Goal: Task Accomplishment & Management: Manage account settings

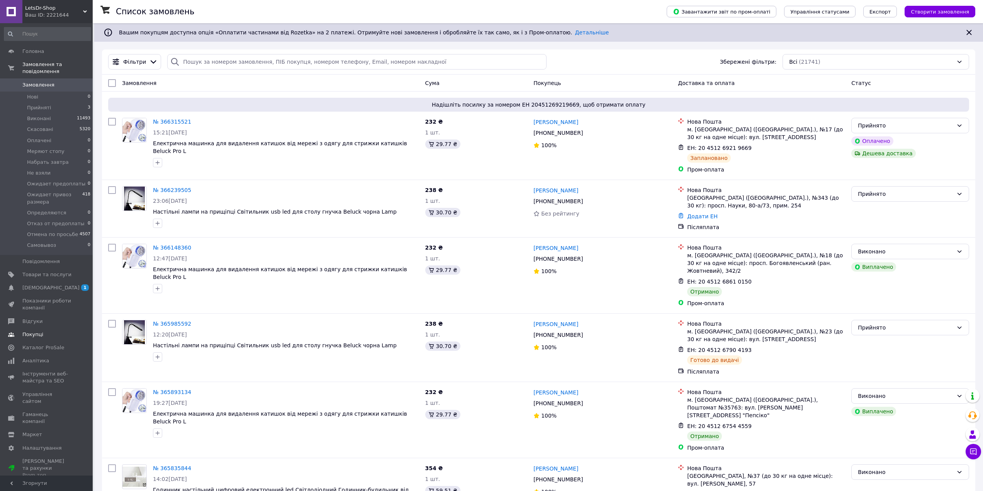
click at [40, 271] on span "Товари та послуги" at bounding box center [46, 274] width 49 height 7
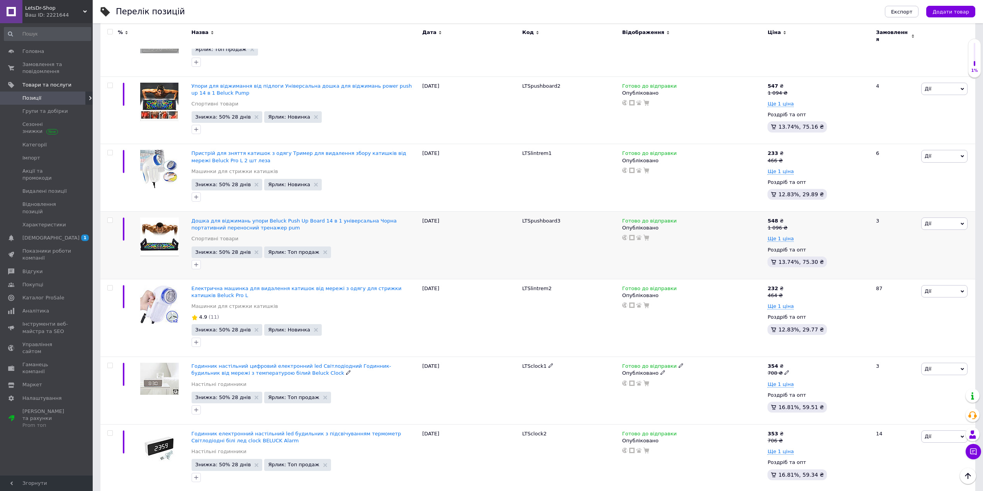
scroll to position [348, 0]
click at [775, 169] on span "Ще 1 ціна" at bounding box center [780, 172] width 26 height 6
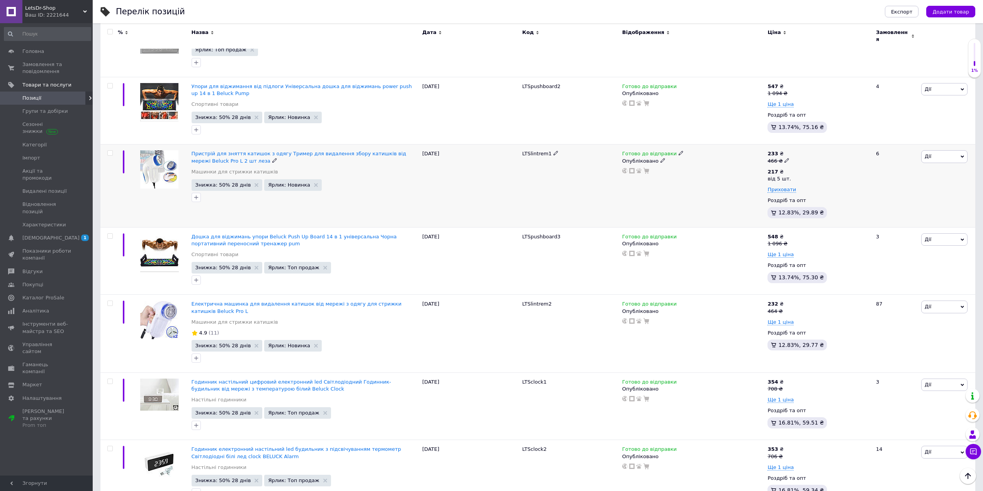
click at [784, 158] on icon at bounding box center [786, 160] width 5 height 5
click at [801, 145] on input "466" at bounding box center [823, 148] width 59 height 15
type input "486"
click at [846, 197] on div "Роздріб та опт" at bounding box center [818, 200] width 102 height 7
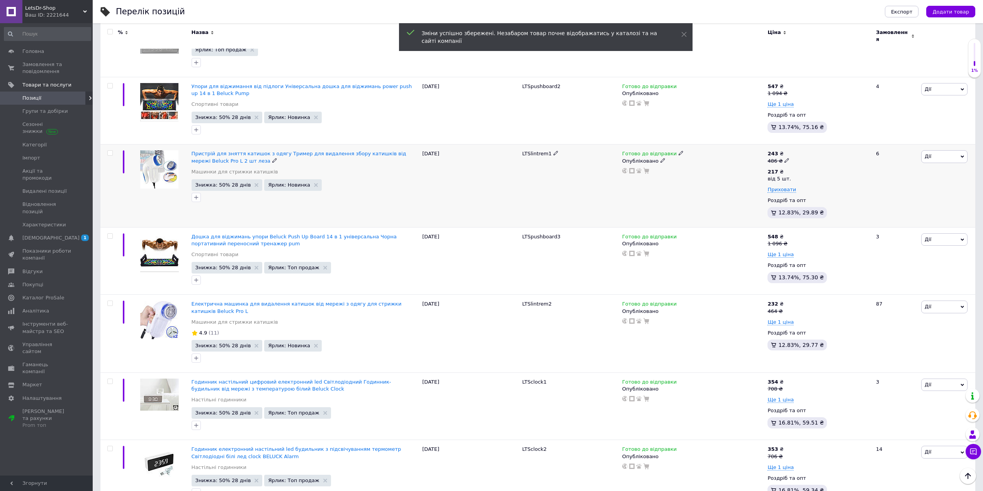
click at [784, 158] on icon at bounding box center [786, 160] width 5 height 5
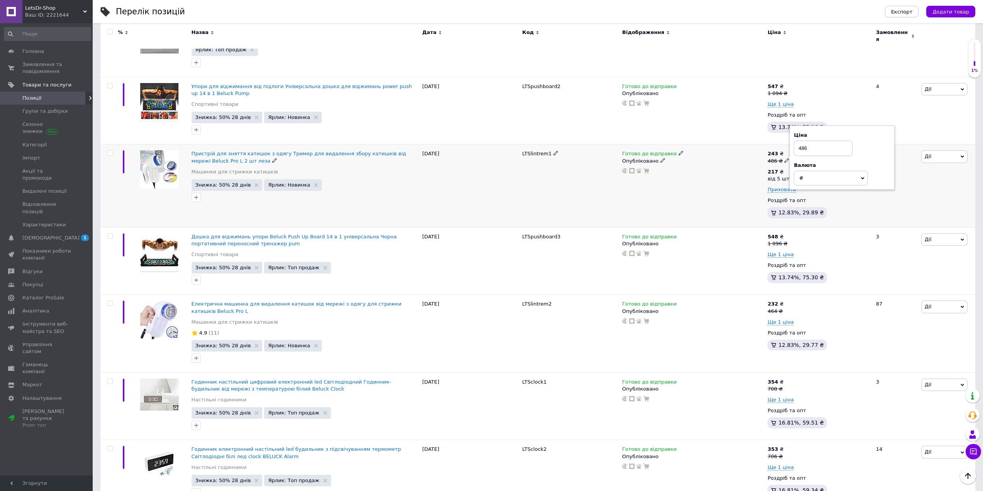
drag, startPoint x: 804, startPoint y: 143, endPoint x: 798, endPoint y: 143, distance: 5.8
click at [798, 143] on input "486" at bounding box center [823, 148] width 59 height 15
type input "506"
click at [913, 192] on div "6" at bounding box center [895, 185] width 48 height 83
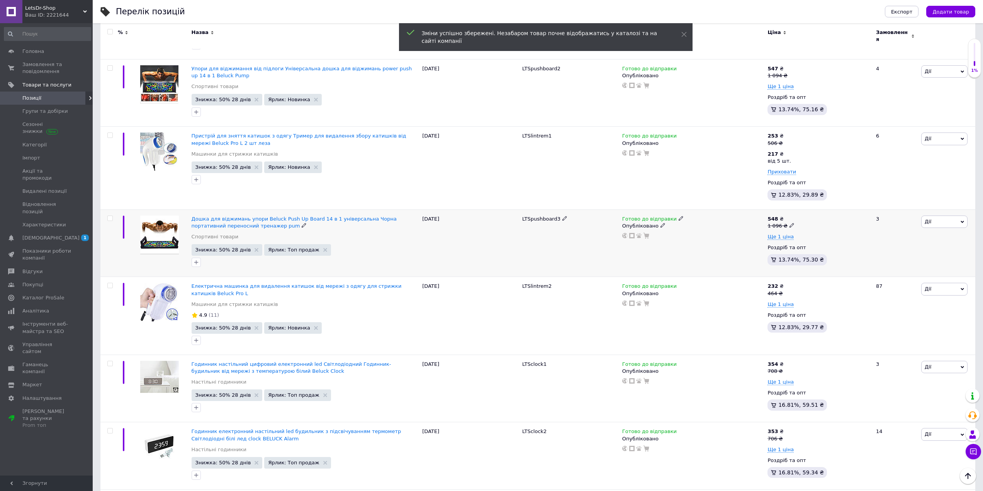
scroll to position [386, 0]
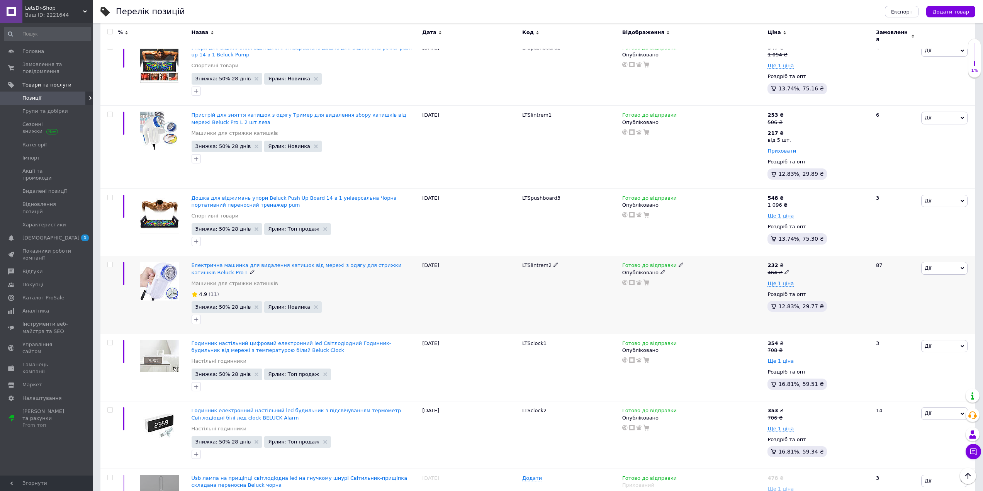
click at [785, 269] on span at bounding box center [786, 271] width 5 height 5
drag, startPoint x: 804, startPoint y: 257, endPoint x: 797, endPoint y: 257, distance: 7.0
click at [797, 257] on input "464" at bounding box center [823, 259] width 59 height 15
type input "504"
click at [701, 288] on div "Готово до відправки Опубліковано" at bounding box center [693, 295] width 146 height 78
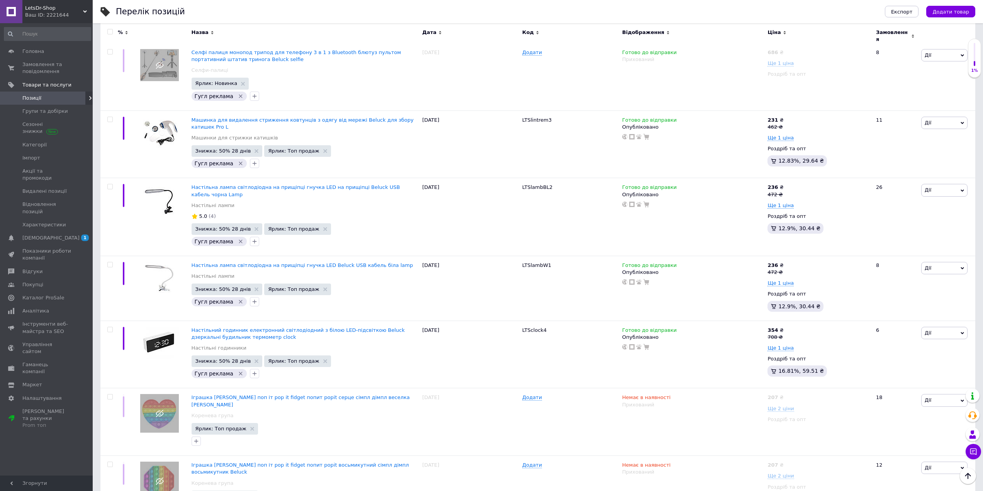
scroll to position [1892, 0]
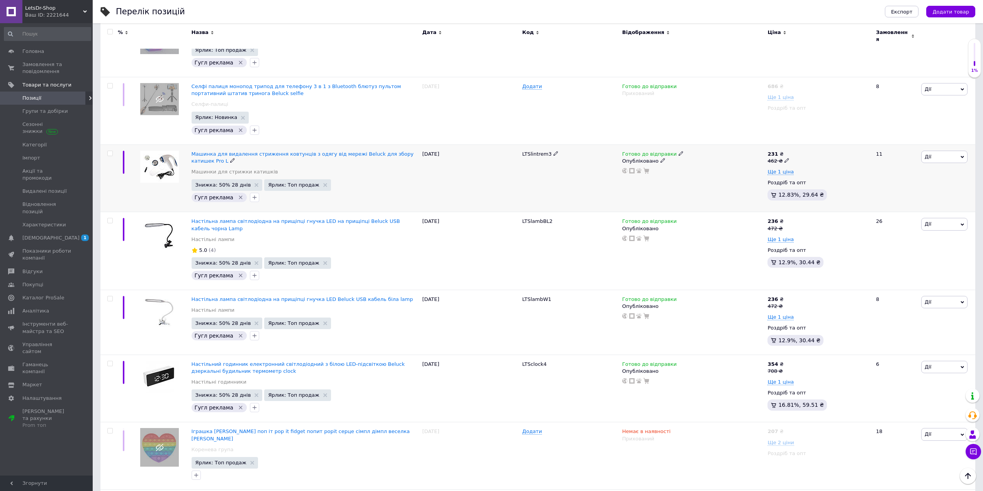
click at [784, 158] on icon at bounding box center [786, 160] width 5 height 5
drag, startPoint x: 808, startPoint y: 123, endPoint x: 804, endPoint y: 126, distance: 5.0
click at [804, 141] on input "462" at bounding box center [823, 148] width 59 height 15
drag, startPoint x: 805, startPoint y: 124, endPoint x: 797, endPoint y: 124, distance: 7.7
click at [797, 141] on input "468" at bounding box center [823, 148] width 59 height 15
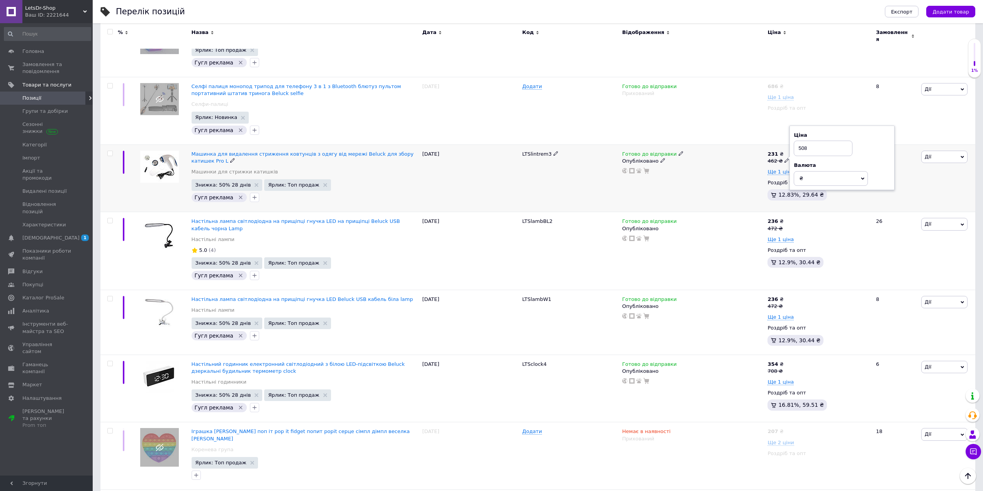
type input "508"
click at [732, 168] on div at bounding box center [692, 171] width 143 height 6
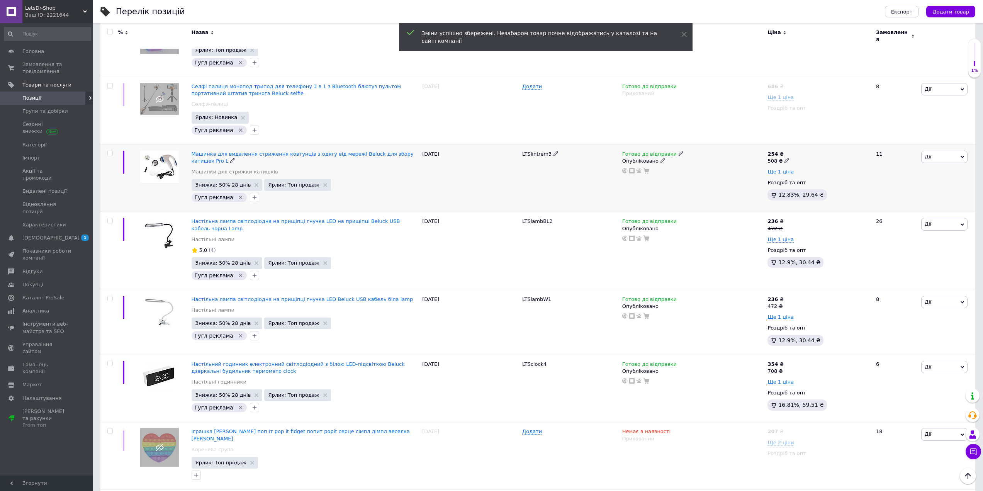
click at [775, 169] on span "Ще 1 ціна" at bounding box center [780, 172] width 26 height 6
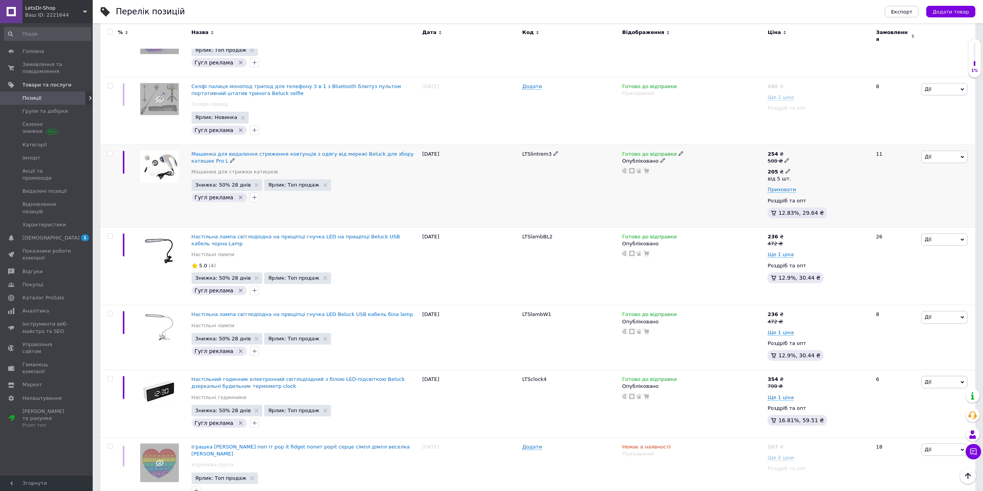
click at [785, 169] on icon at bounding box center [787, 171] width 5 height 5
drag, startPoint x: 811, startPoint y: 129, endPoint x: 806, endPoint y: 130, distance: 4.4
click at [806, 147] on input "205" at bounding box center [836, 154] width 74 height 15
type input "225"
click at [719, 161] on div "Готово до відправки Опубліковано" at bounding box center [693, 185] width 146 height 83
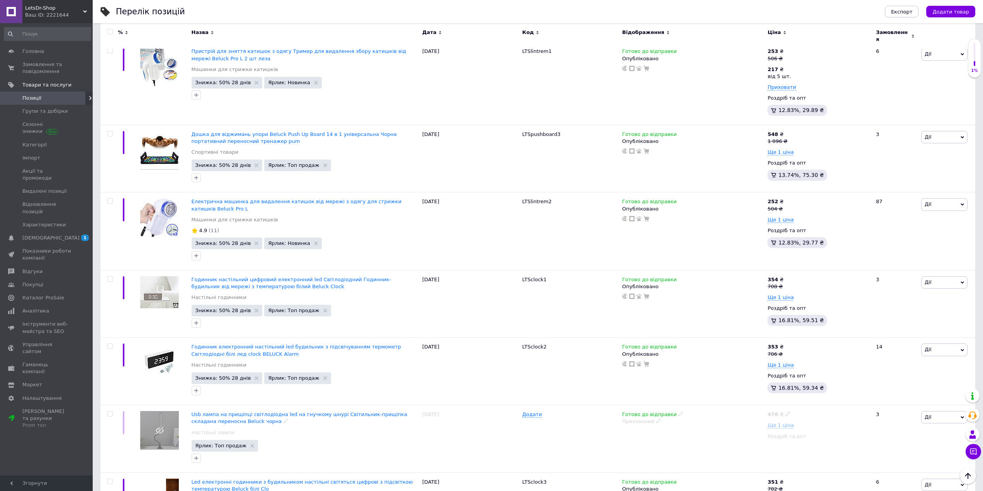
scroll to position [425, 0]
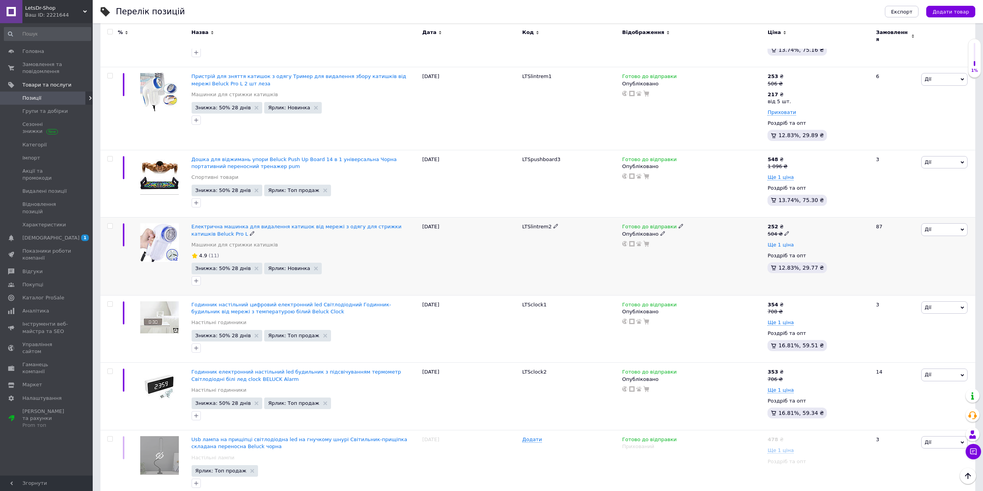
click at [789, 242] on span "Ще 1 ціна" at bounding box center [780, 245] width 26 height 6
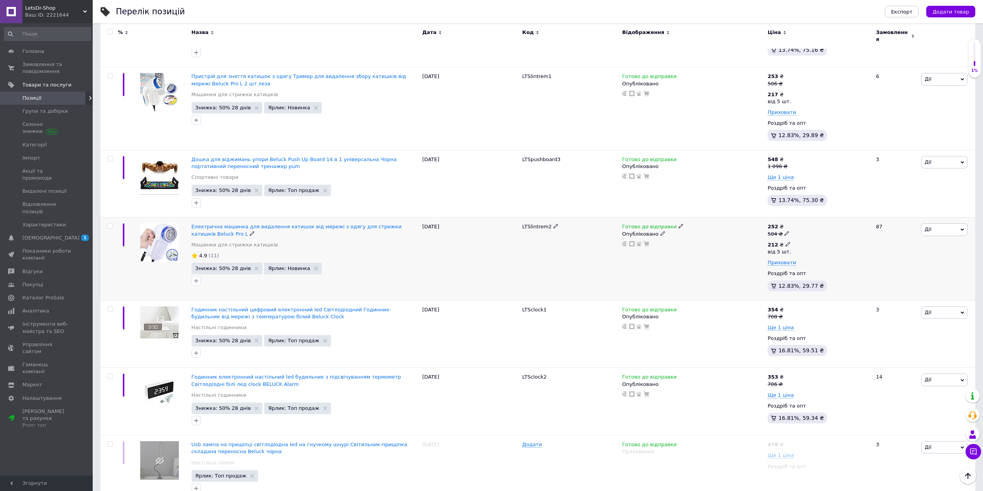
click at [785, 242] on icon at bounding box center [787, 244] width 5 height 5
click at [809, 224] on input "212" at bounding box center [836, 227] width 74 height 15
type input "222"
click at [716, 271] on div "Готово до відправки Опубліковано" at bounding box center [693, 258] width 146 height 83
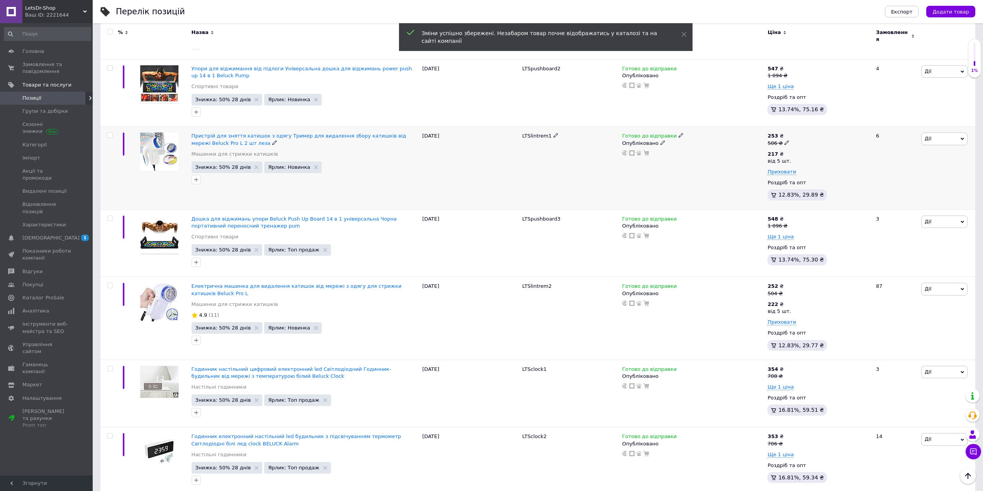
scroll to position [270, 0]
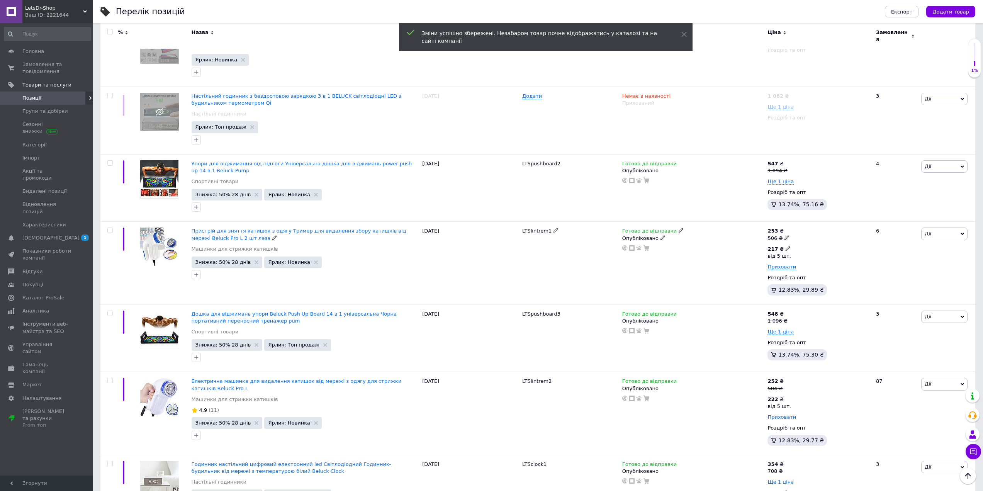
click at [786, 246] on icon at bounding box center [787, 248] width 5 height 5
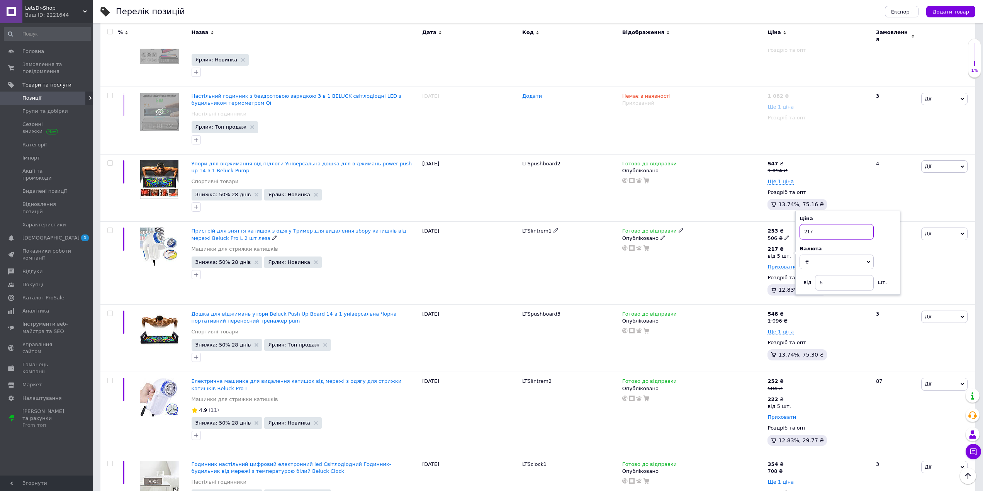
click at [809, 227] on input "217" at bounding box center [836, 231] width 74 height 15
type input "227"
click at [719, 264] on div "Готово до відправки Опубліковано" at bounding box center [693, 263] width 146 height 83
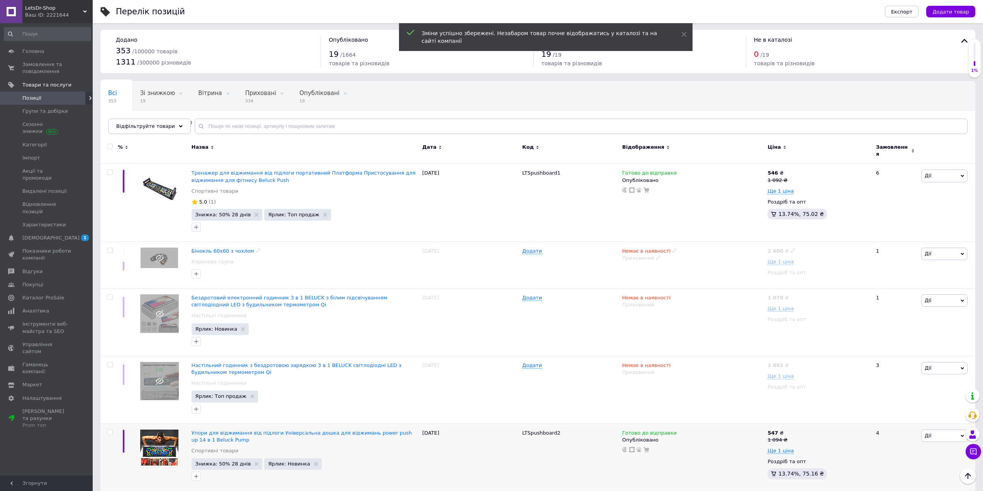
scroll to position [0, 0]
